Goal: Task Accomplishment & Management: Use online tool/utility

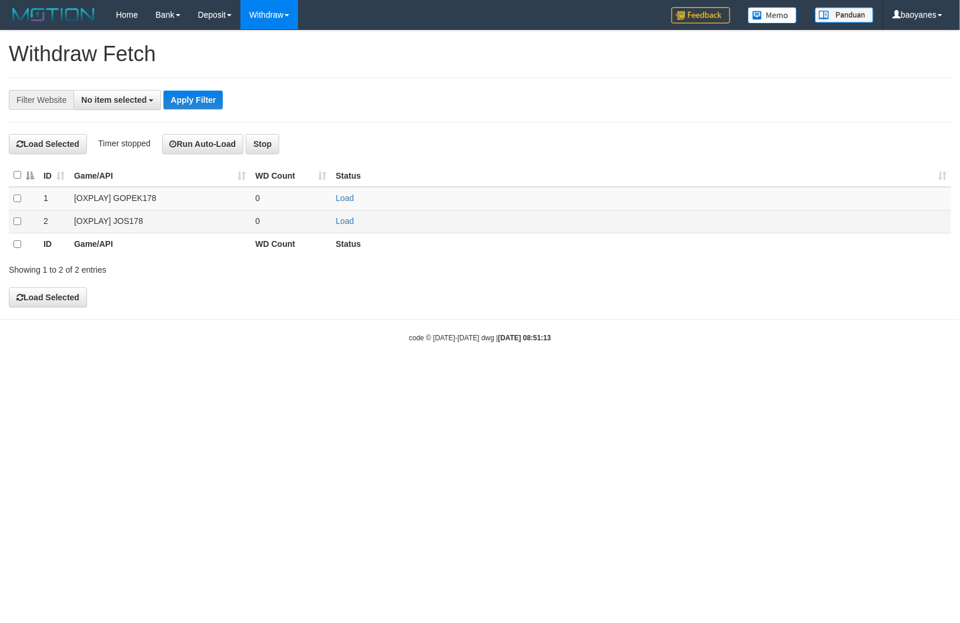
click at [119, 222] on td "[OXPLAY] JOS178" at bounding box center [159, 221] width 181 height 23
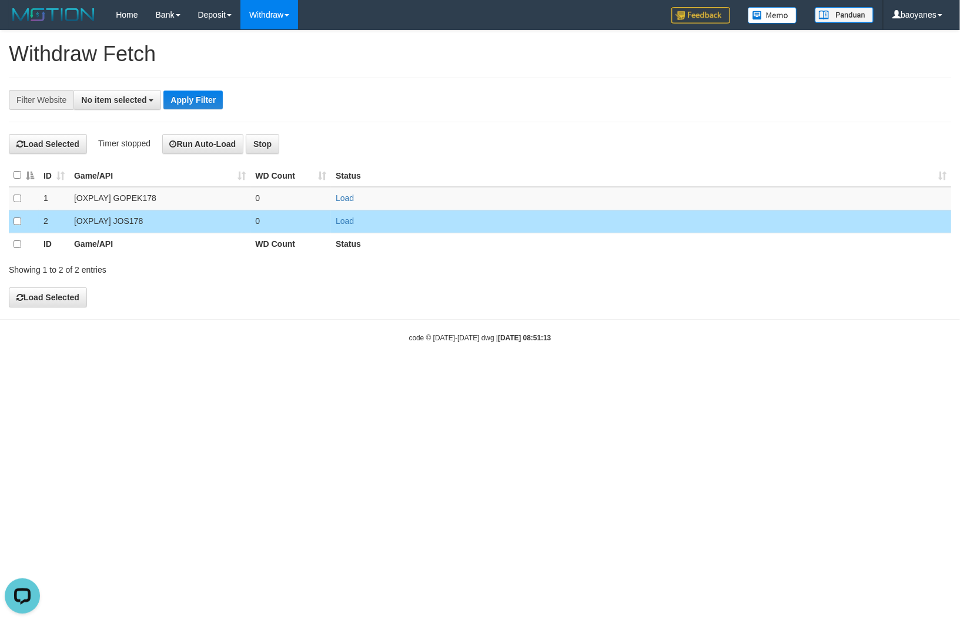
click at [349, 226] on td "Load" at bounding box center [641, 221] width 620 height 23
click at [344, 226] on link "Load" at bounding box center [345, 220] width 18 height 9
click at [119, 94] on button "No item selected" at bounding box center [118, 100] width 88 height 20
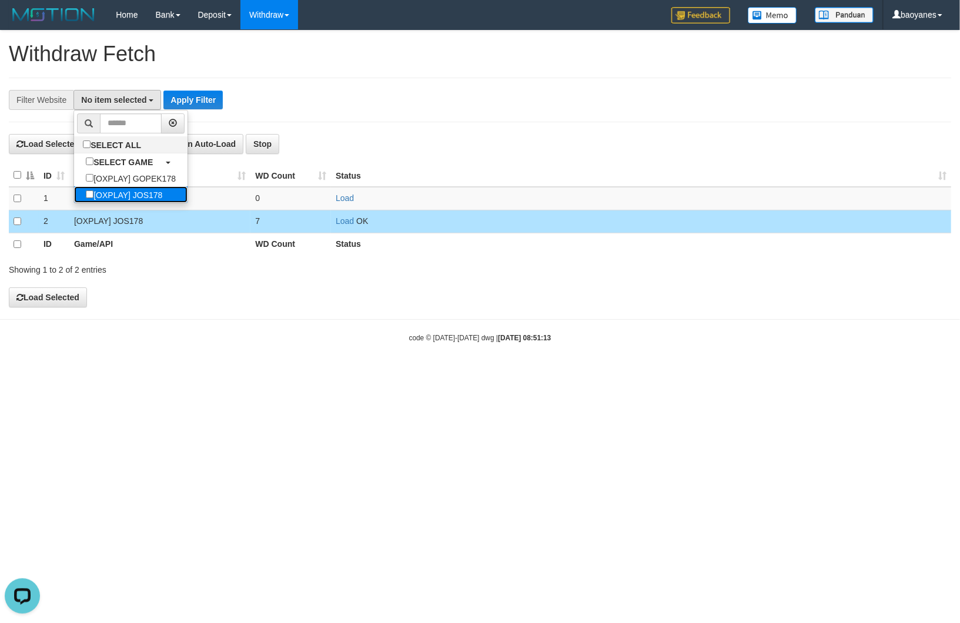
click at [143, 193] on label "[OXPLAY] JOS178" at bounding box center [124, 194] width 100 height 16
select select "****"
click at [196, 101] on button "Apply Filter" at bounding box center [198, 100] width 59 height 19
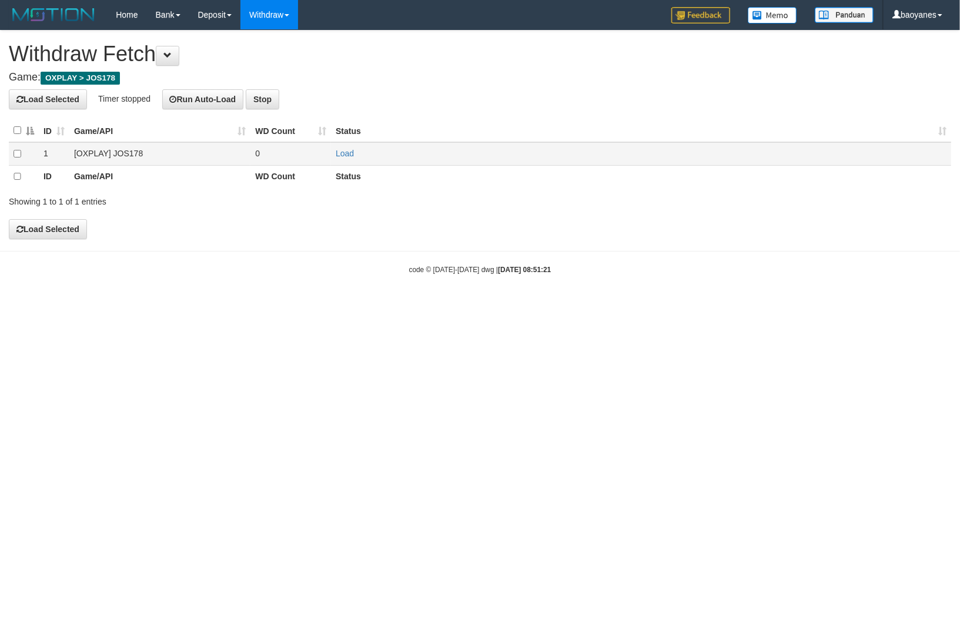
click at [113, 151] on td "[OXPLAY] JOS178" at bounding box center [159, 153] width 181 height 23
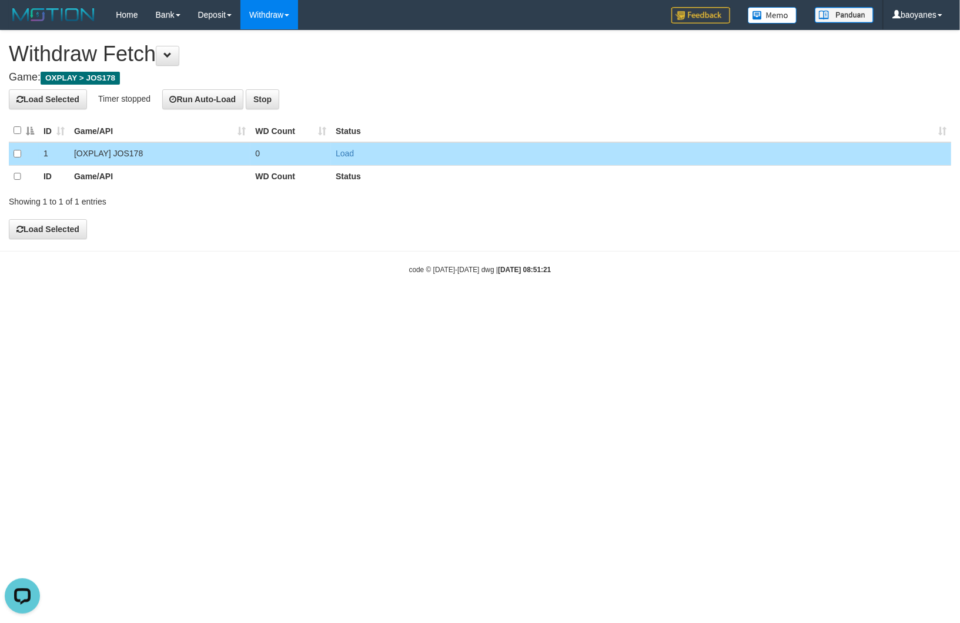
click at [331, 154] on td "Load" at bounding box center [641, 153] width 620 height 23
click at [344, 154] on link "Load" at bounding box center [345, 153] width 18 height 9
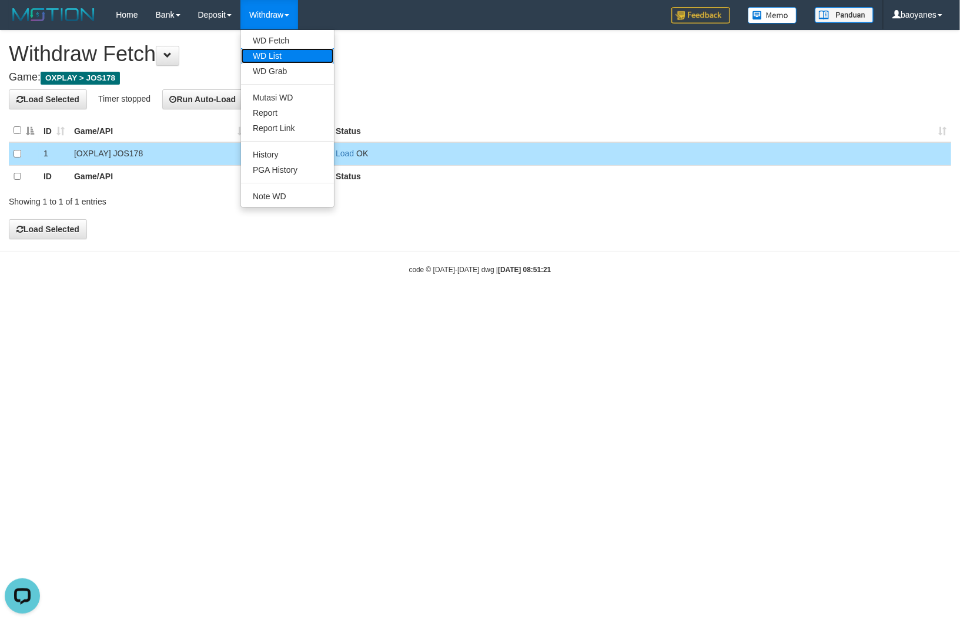
click at [280, 52] on link "WD List" at bounding box center [287, 55] width 93 height 15
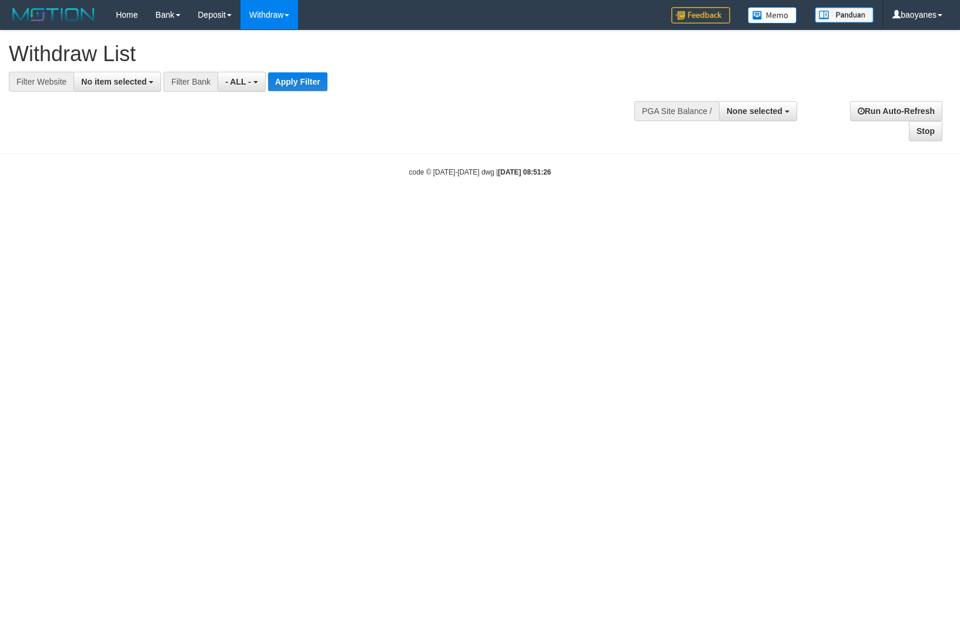
select select
click at [148, 83] on button "No item selected" at bounding box center [118, 82] width 88 height 20
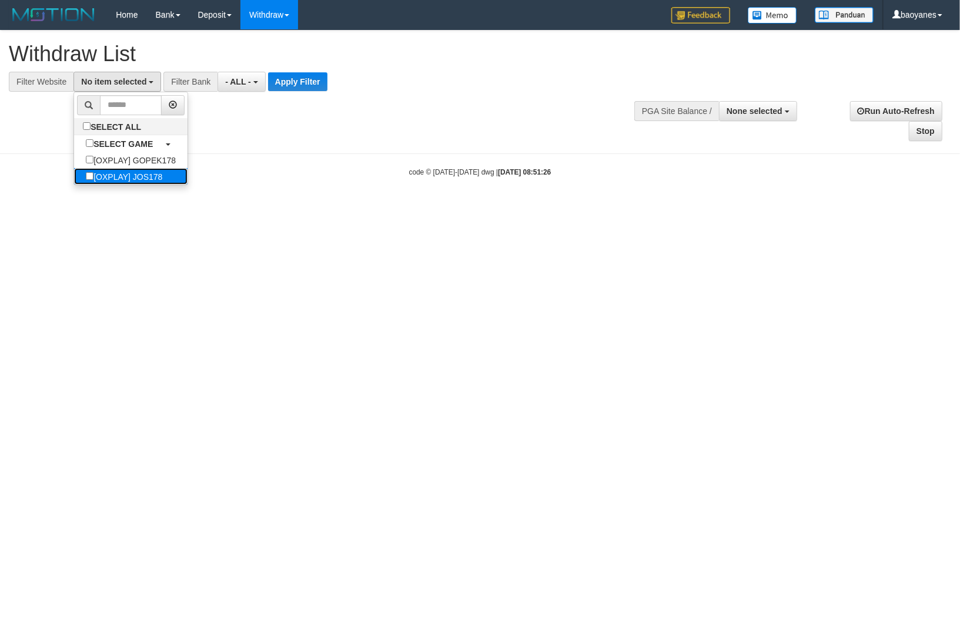
click at [154, 177] on label "[OXPLAY] JOS178" at bounding box center [124, 176] width 100 height 16
select select "****"
click at [305, 82] on button "Apply Filter" at bounding box center [302, 81] width 59 height 19
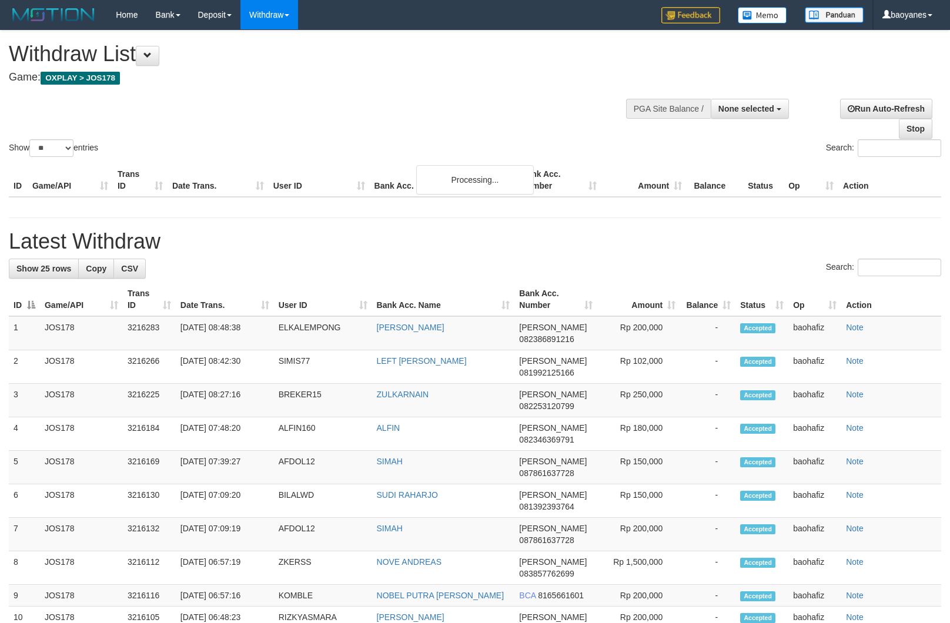
select select
select select "**"
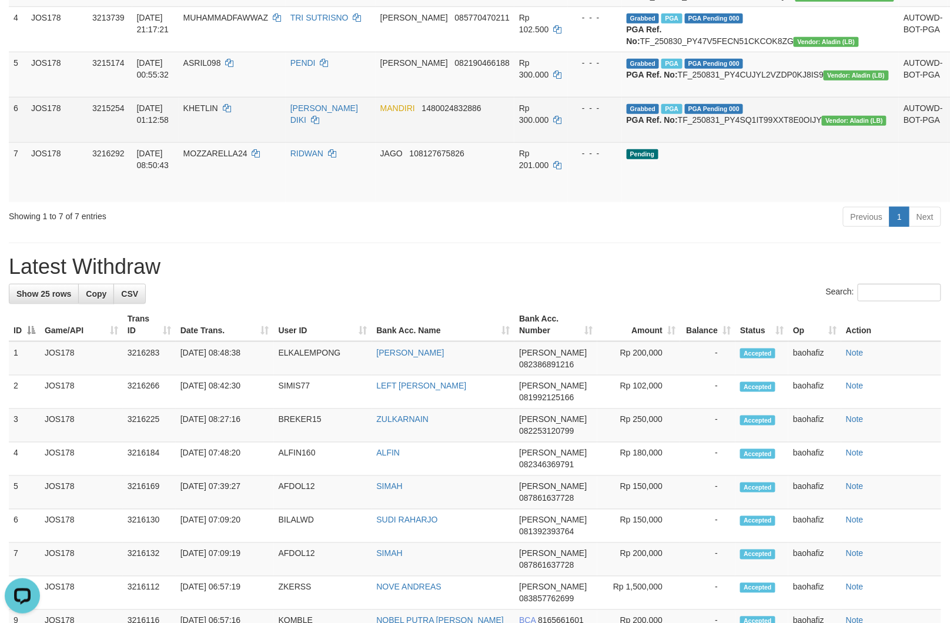
click at [742, 142] on td "Grabbed PGA PGA Pending 000 PGA Ref. No: TF_250831_PY4SQ1IT99XXT8E0OIJY Vendor:…" at bounding box center [761, 119] width 278 height 45
copy td "TF_250831_PY4SQ1IT99XXT8E0OIJY"
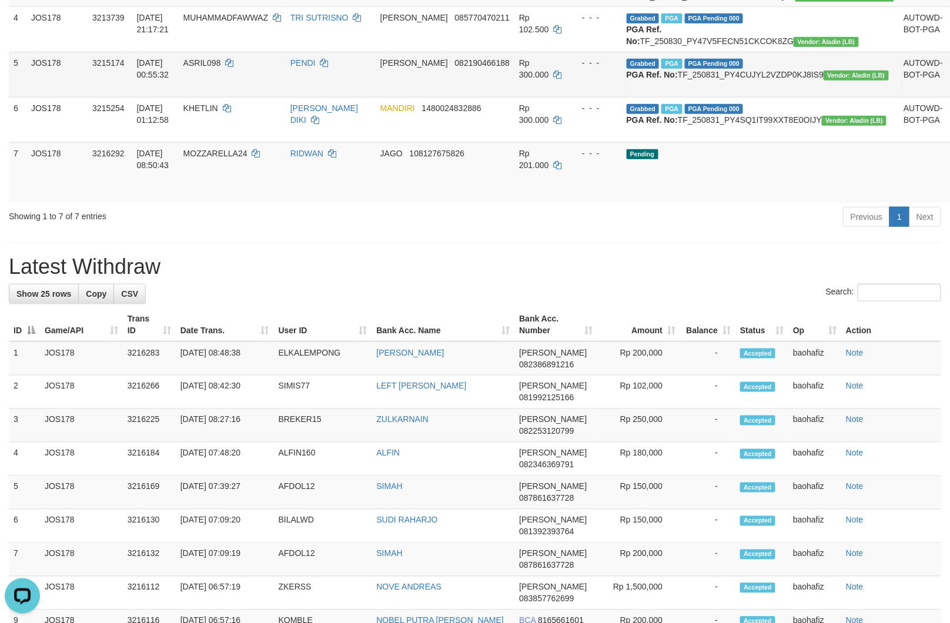
click at [736, 97] on td "Grabbed PGA PGA Pending 000 PGA Ref. No: TF_250831_PY4CUJYL2VZDP0KJ8IS9 Vendor:…" at bounding box center [761, 74] width 278 height 45
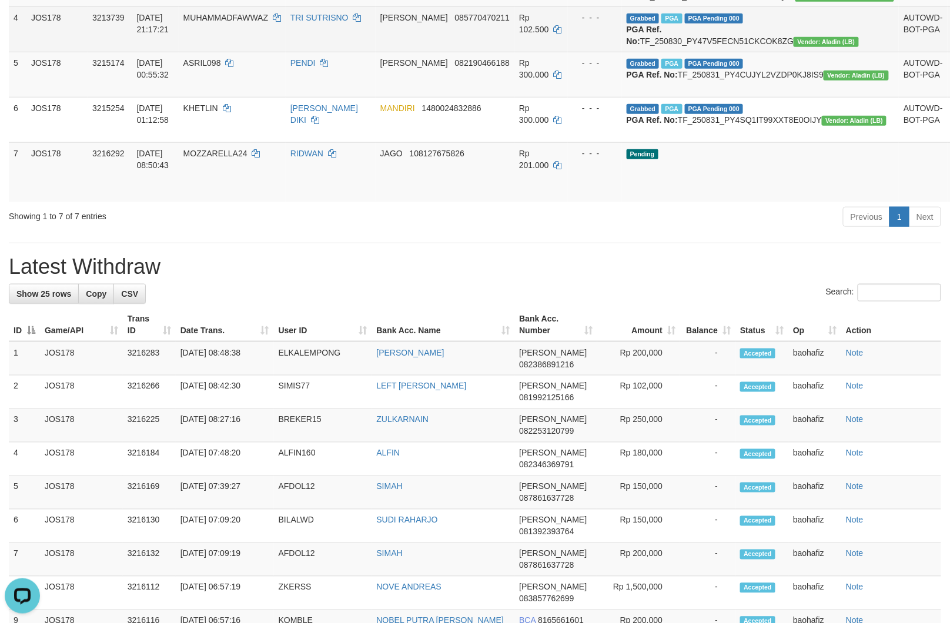
copy td "TF_250831_PY4CUJYL2VZDP0KJ8IS9"
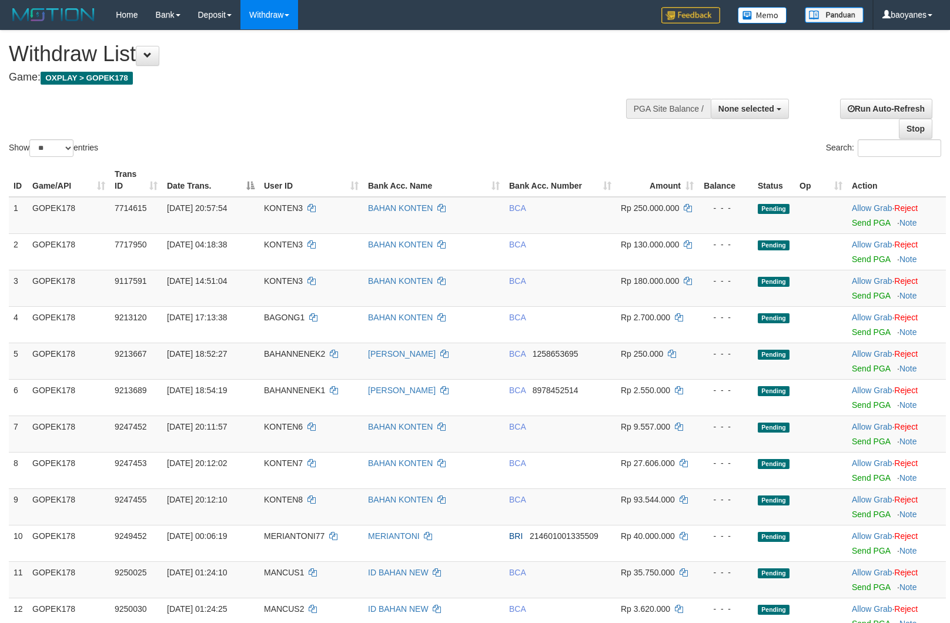
select select
select select "**"
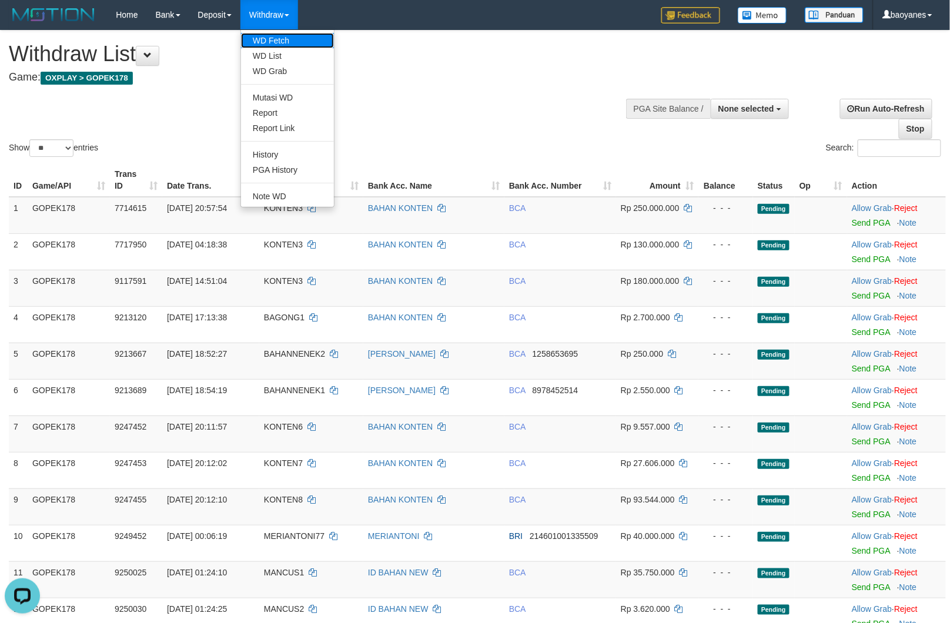
click at [281, 34] on link "WD Fetch" at bounding box center [287, 40] width 93 height 15
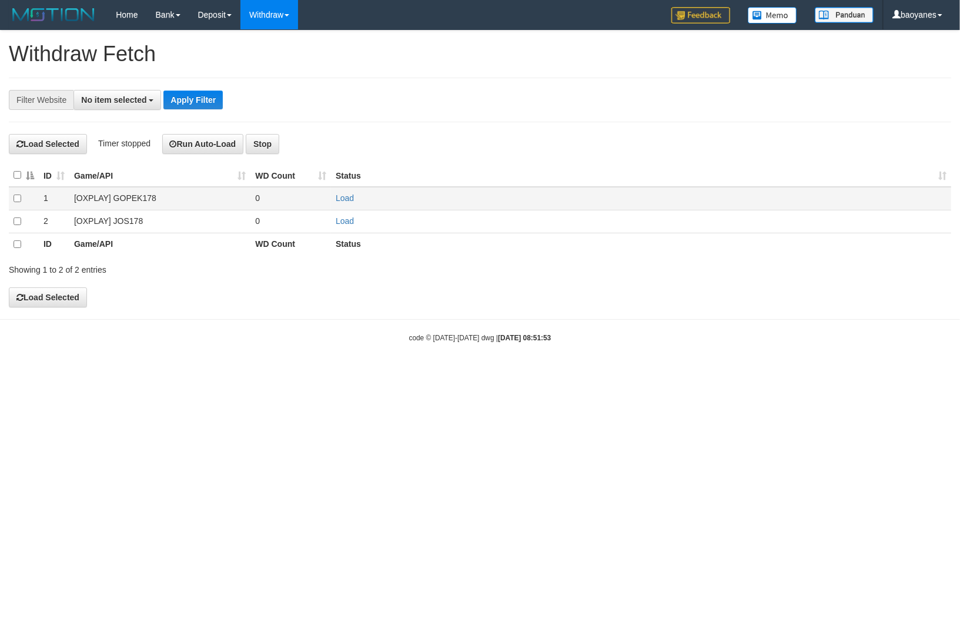
click at [144, 192] on td "[OXPLAY] GOPEK178" at bounding box center [159, 198] width 181 height 23
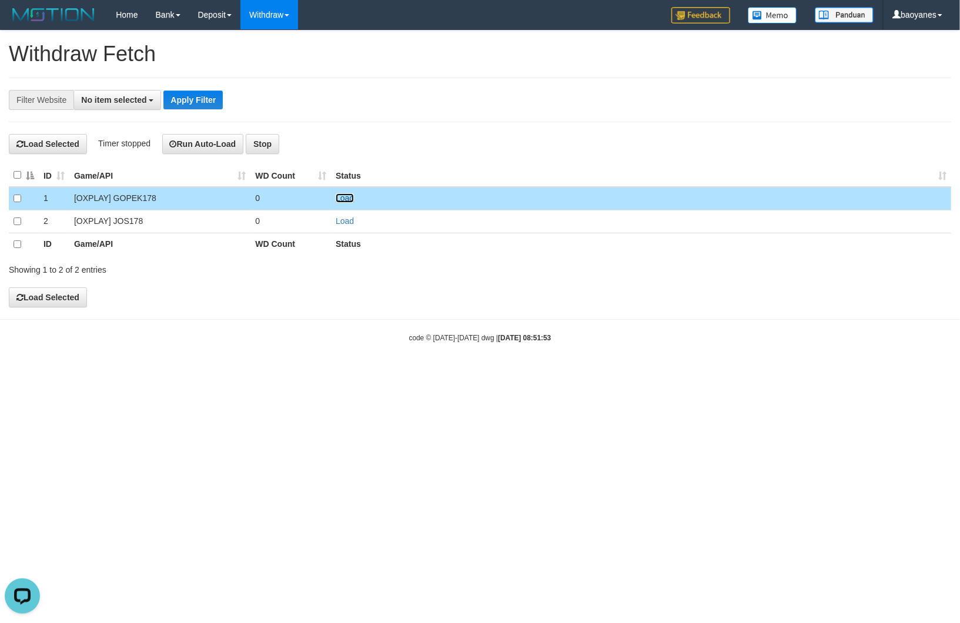
click at [353, 195] on link "Load" at bounding box center [345, 197] width 18 height 9
click at [132, 101] on span "No item selected" at bounding box center [113, 99] width 65 height 9
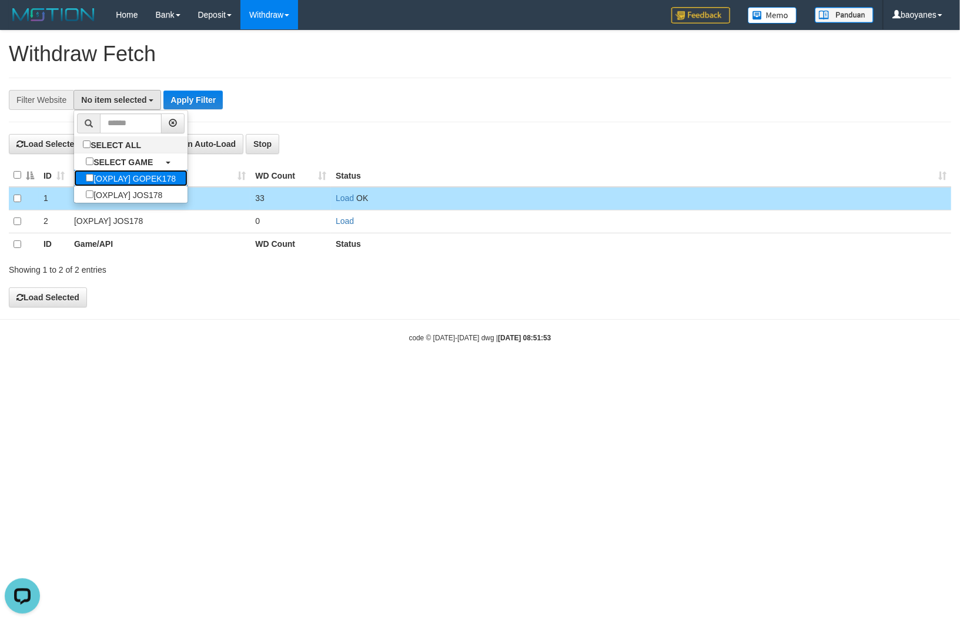
click at [142, 179] on label "[OXPLAY] GOPEK178" at bounding box center [131, 178] width 114 height 16
select select "***"
click at [212, 101] on button "Apply Filter" at bounding box center [212, 100] width 59 height 19
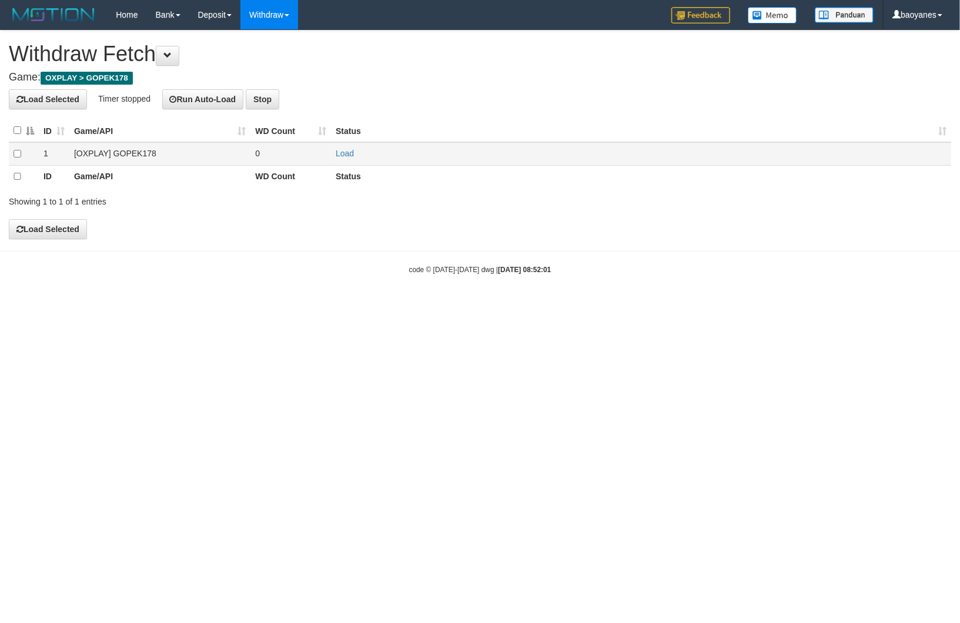
click at [135, 147] on td "[OXPLAY] GOPEK178" at bounding box center [159, 153] width 181 height 23
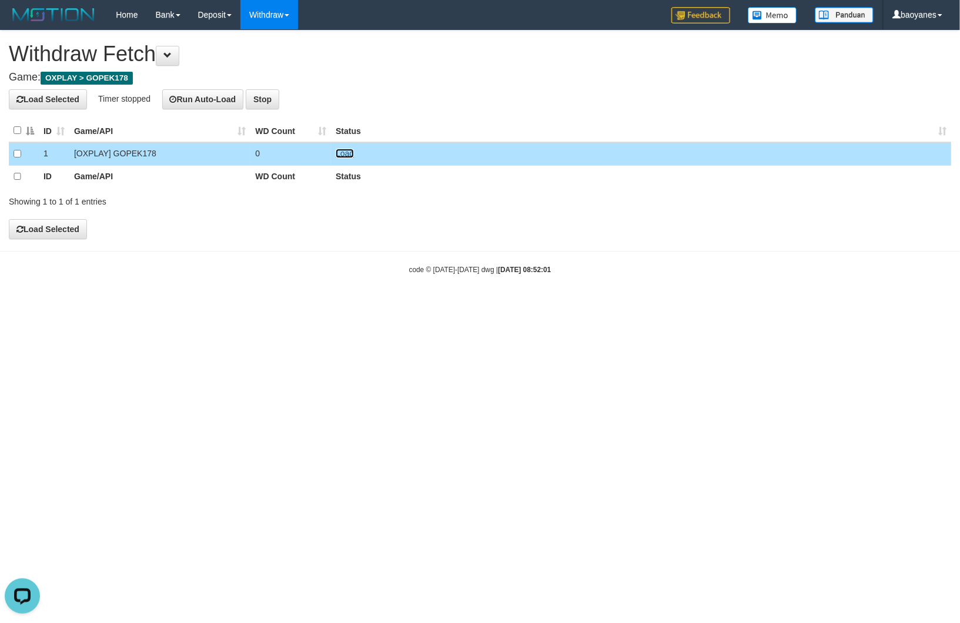
click at [347, 151] on link "Load" at bounding box center [345, 153] width 18 height 9
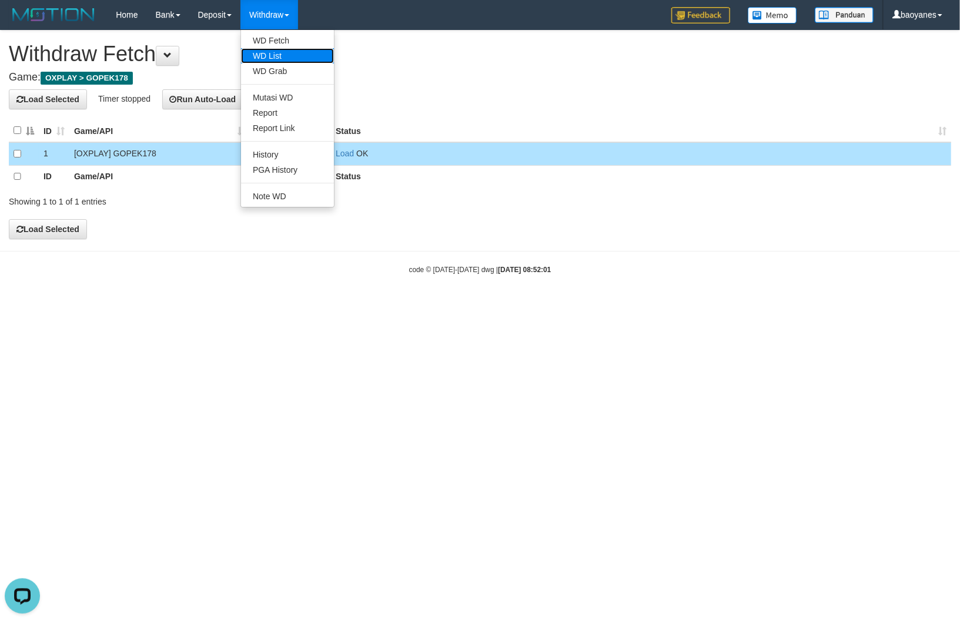
click at [272, 51] on link "WD List" at bounding box center [287, 55] width 93 height 15
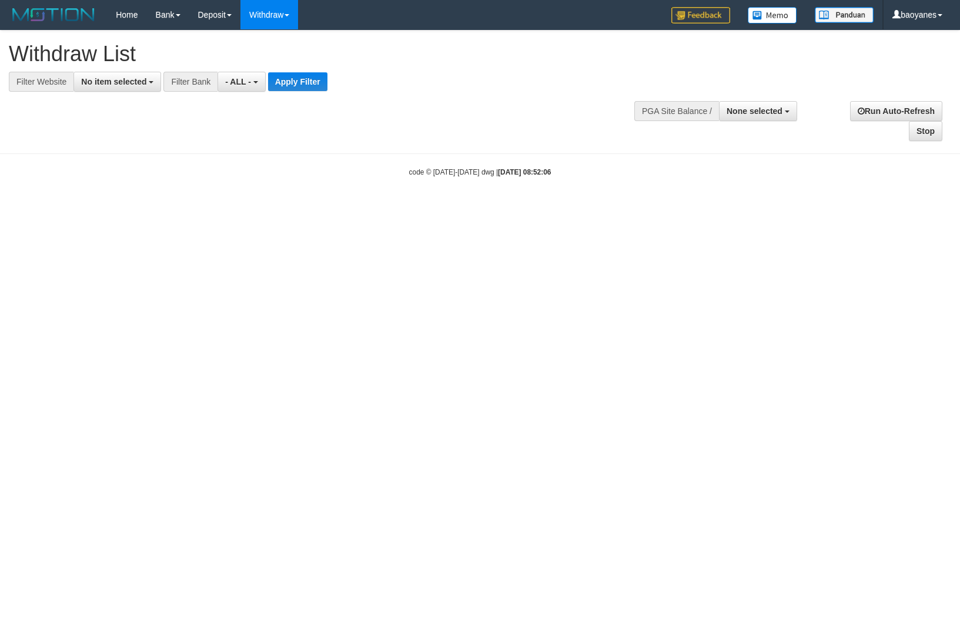
select select
click at [124, 75] on button "No item selected" at bounding box center [118, 82] width 88 height 20
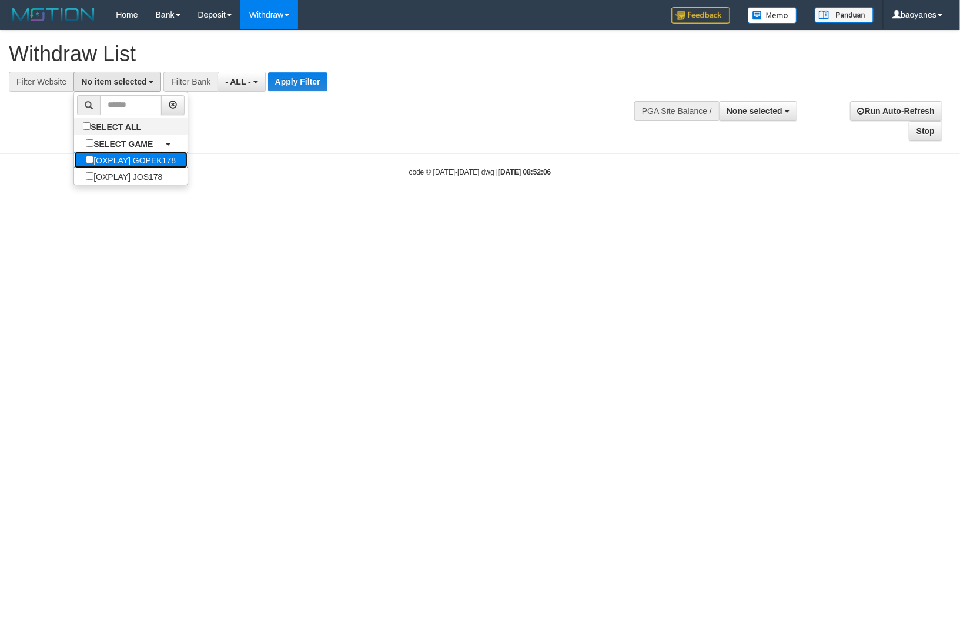
click at [144, 159] on label "[OXPLAY] GOPEK178" at bounding box center [131, 160] width 114 height 16
select select "***"
click at [315, 87] on button "Apply Filter" at bounding box center [316, 81] width 59 height 19
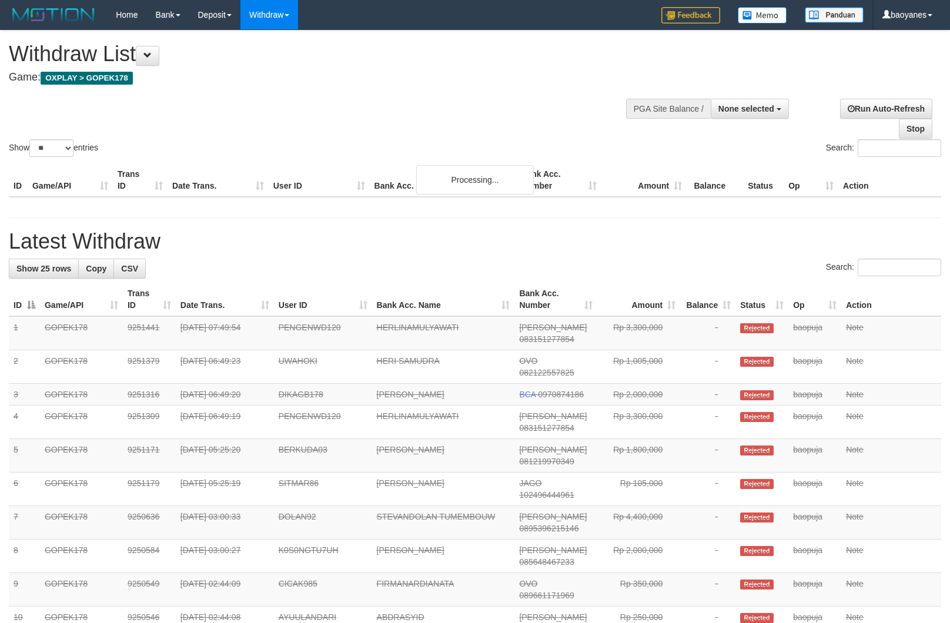
select select
select select "**"
